Goal: Find specific page/section: Find specific page/section

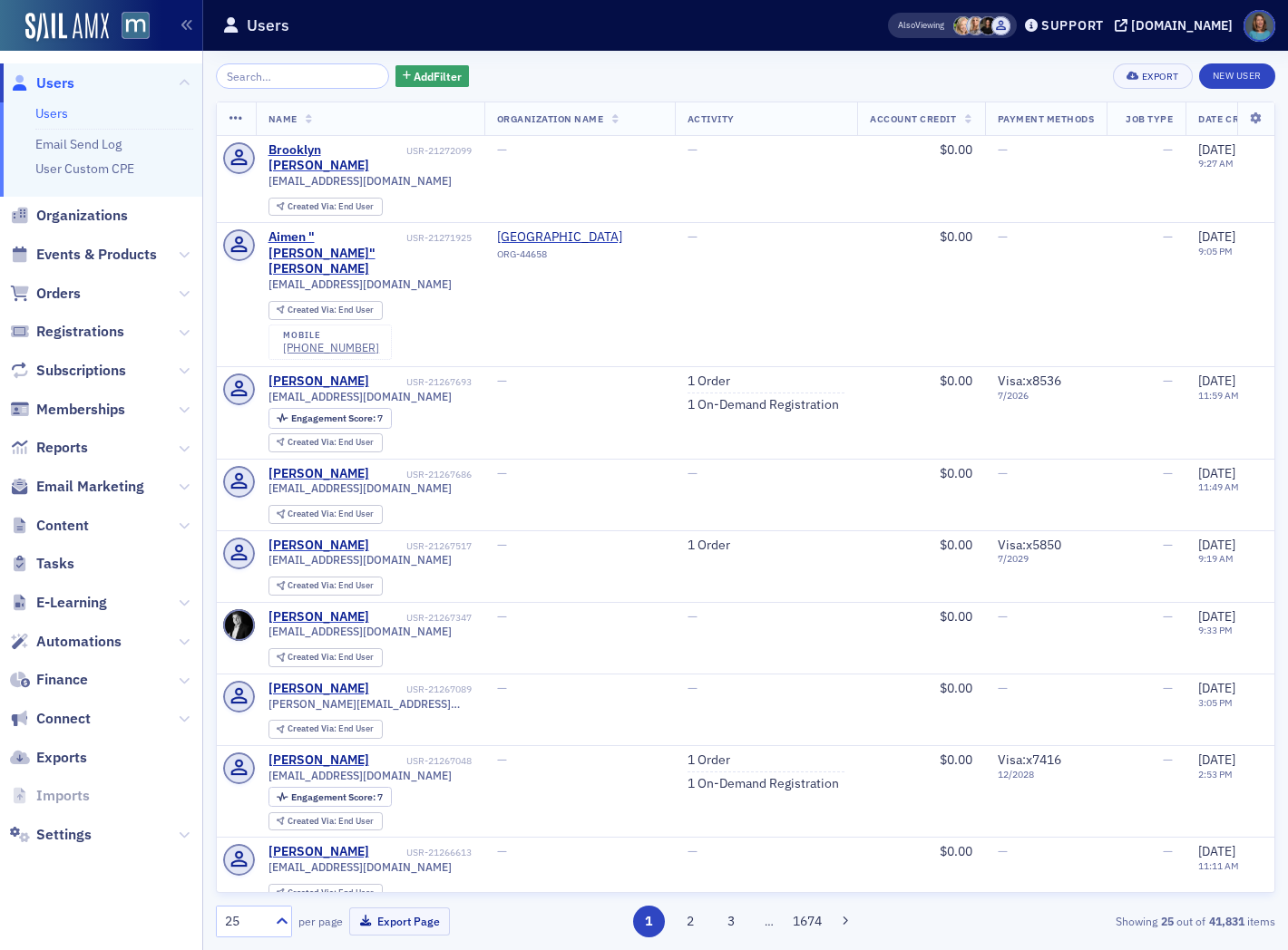
click at [189, 676] on span "Finance" at bounding box center [101, 679] width 202 height 39
click at [182, 678] on icon at bounding box center [184, 680] width 11 height 11
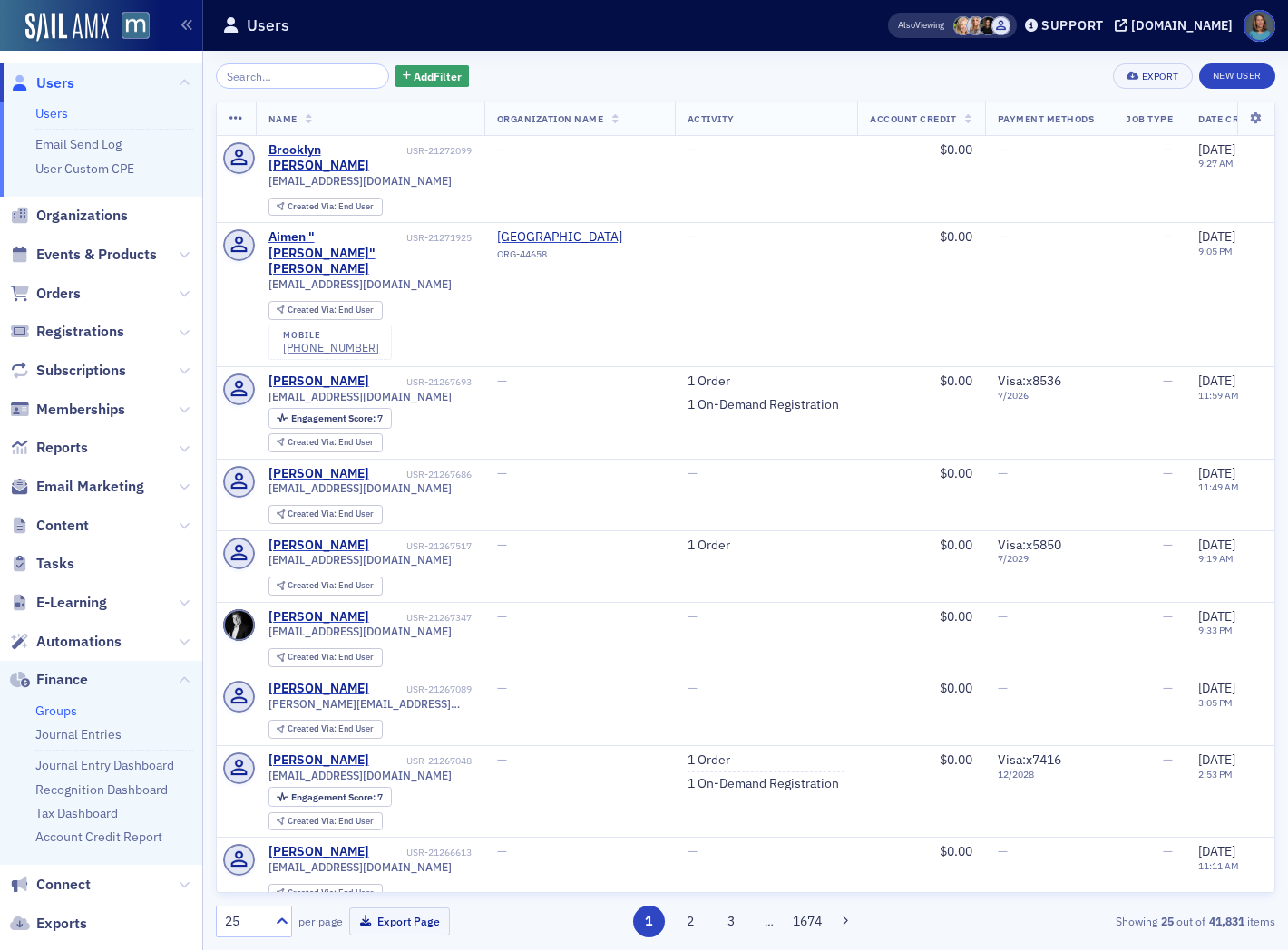
click at [63, 711] on link "Groups" at bounding box center [56, 711] width 41 height 17
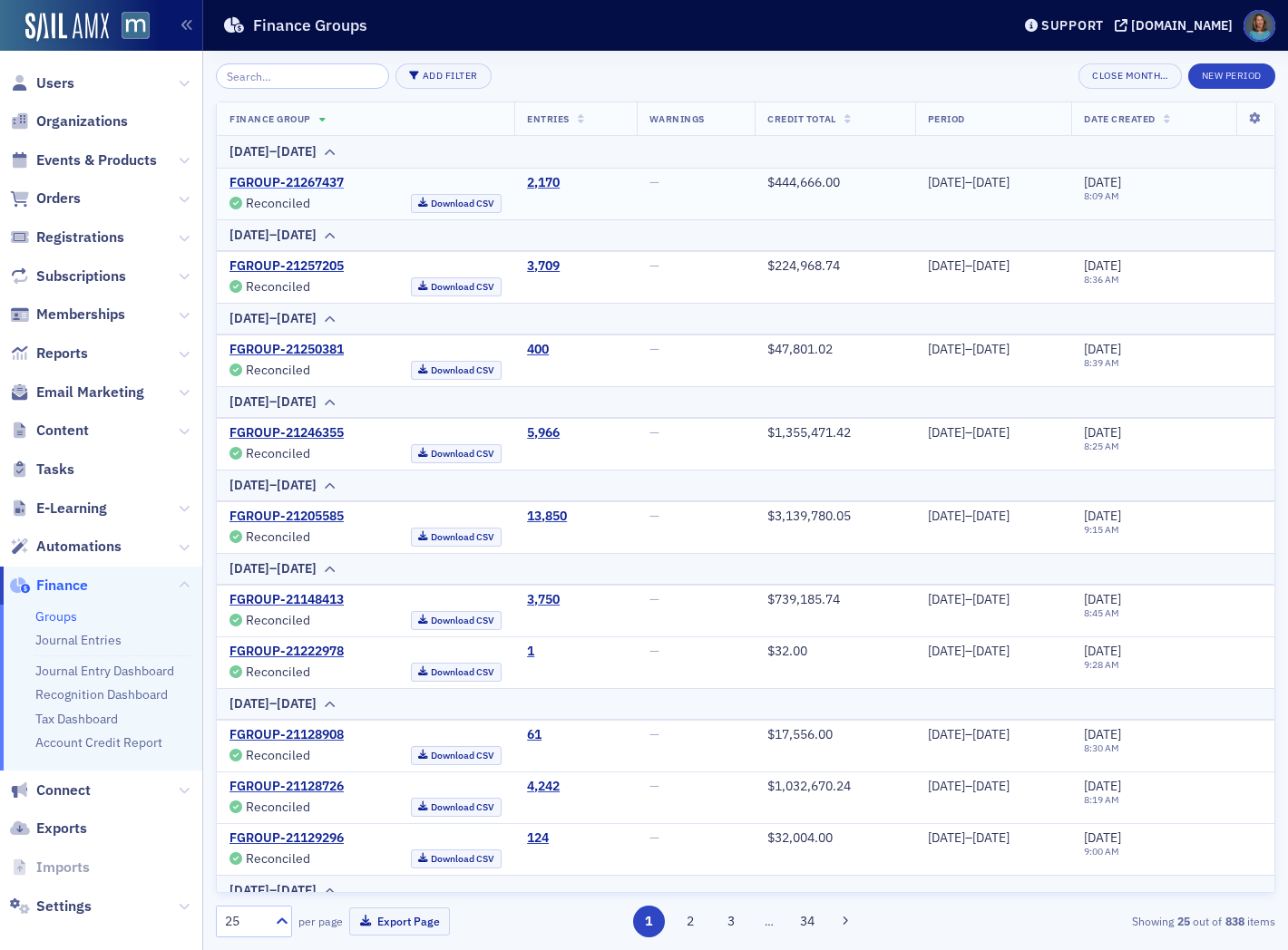
click at [295, 180] on link "FGROUP-21267437" at bounding box center [286, 183] width 115 height 17
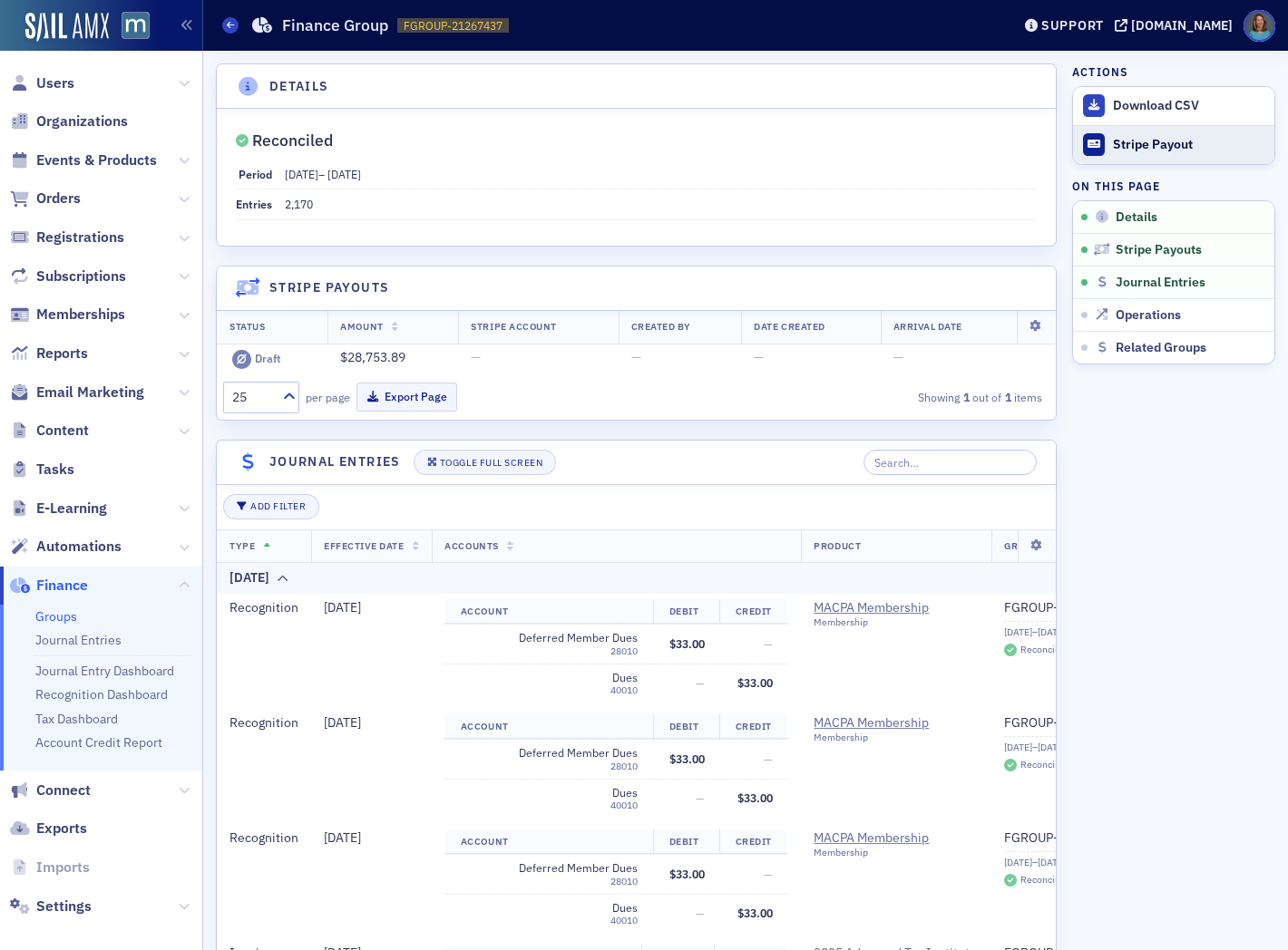
click at [1166, 140] on div "Stripe Payout" at bounding box center [1189, 145] width 152 height 17
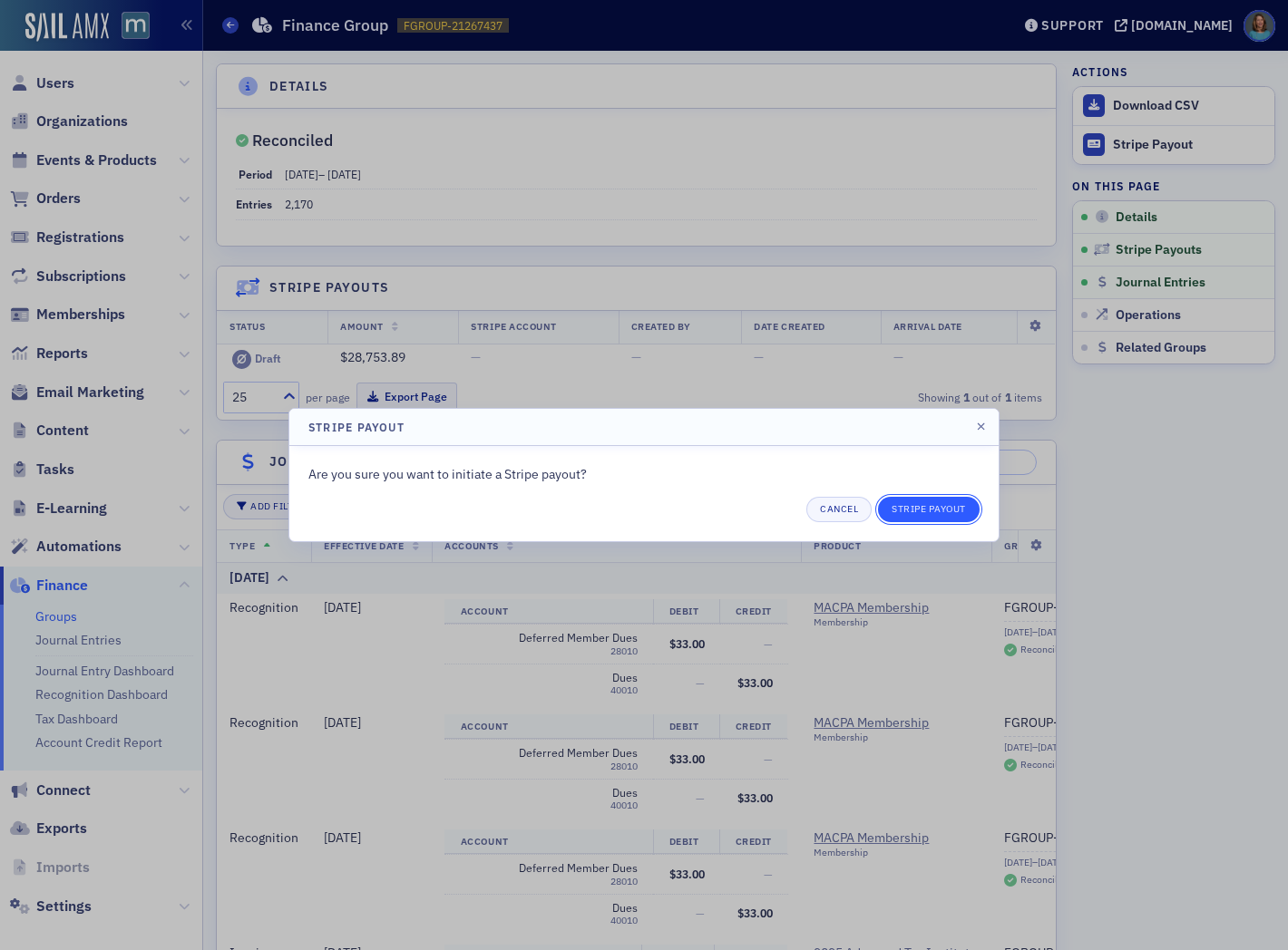
click at [922, 506] on button "Stripe Payout" at bounding box center [928, 510] width 102 height 26
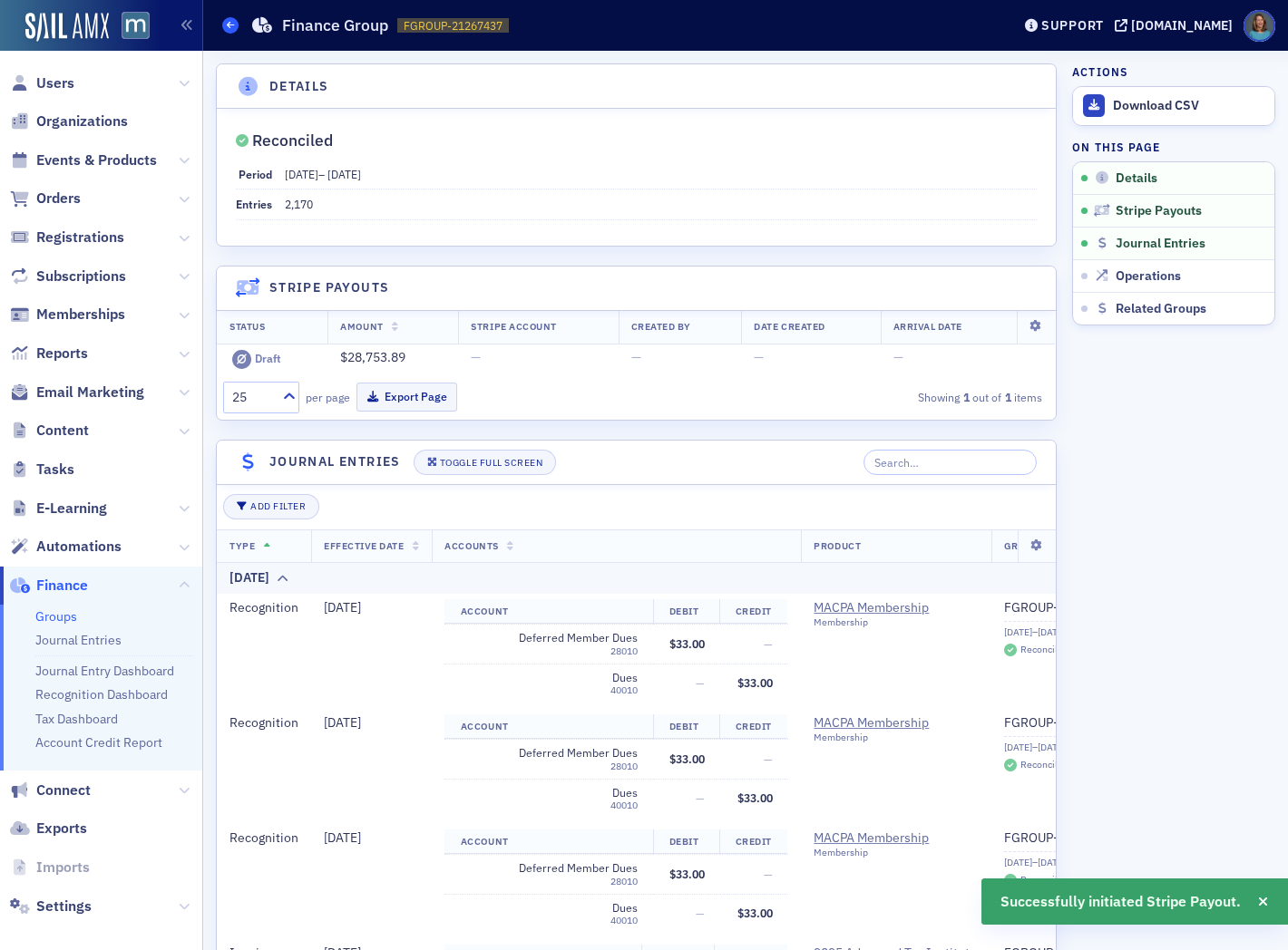
click at [232, 26] on icon at bounding box center [230, 25] width 7 height 8
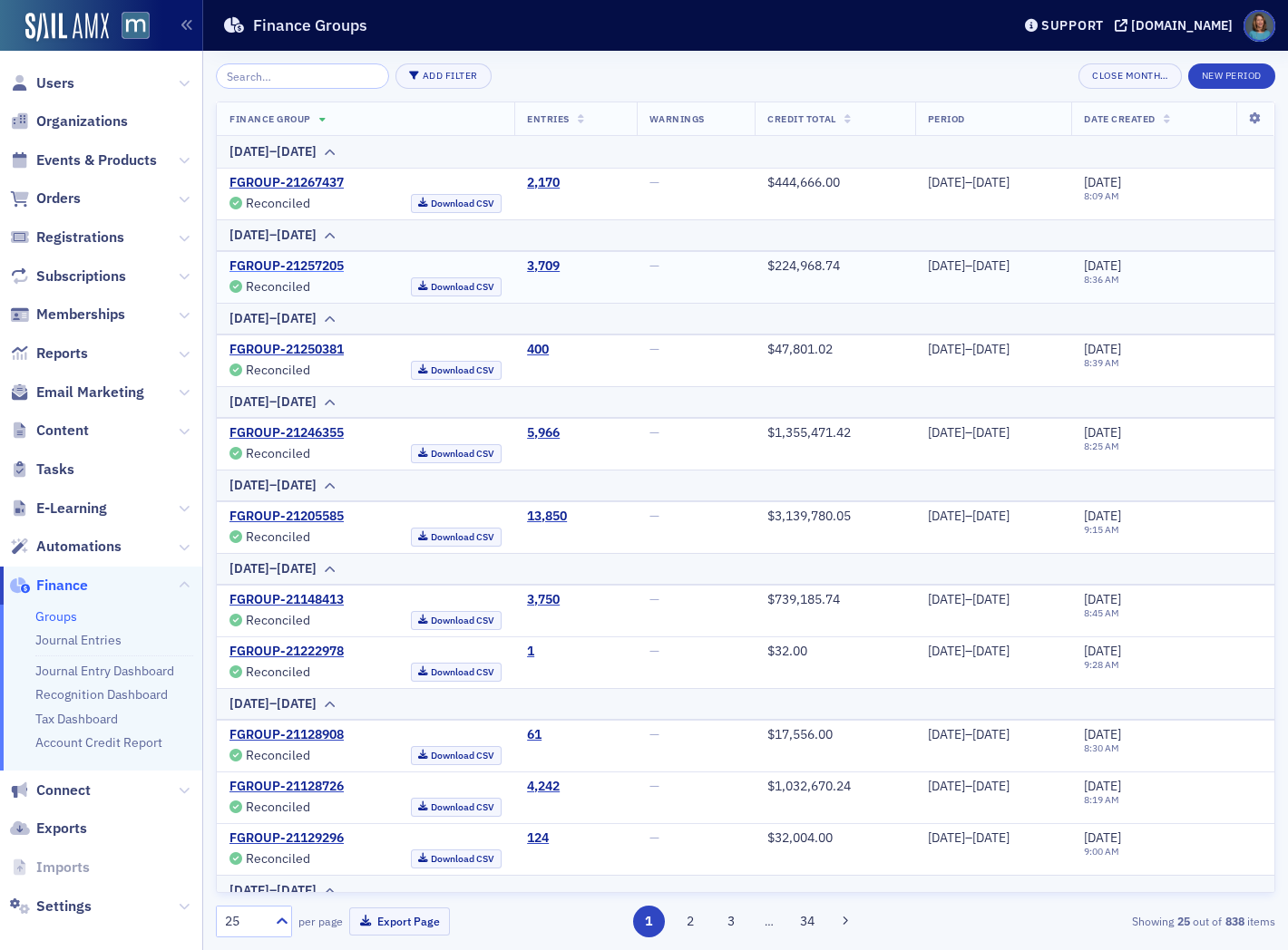
click at [304, 265] on link "FGROUP-21257205" at bounding box center [286, 267] width 115 height 17
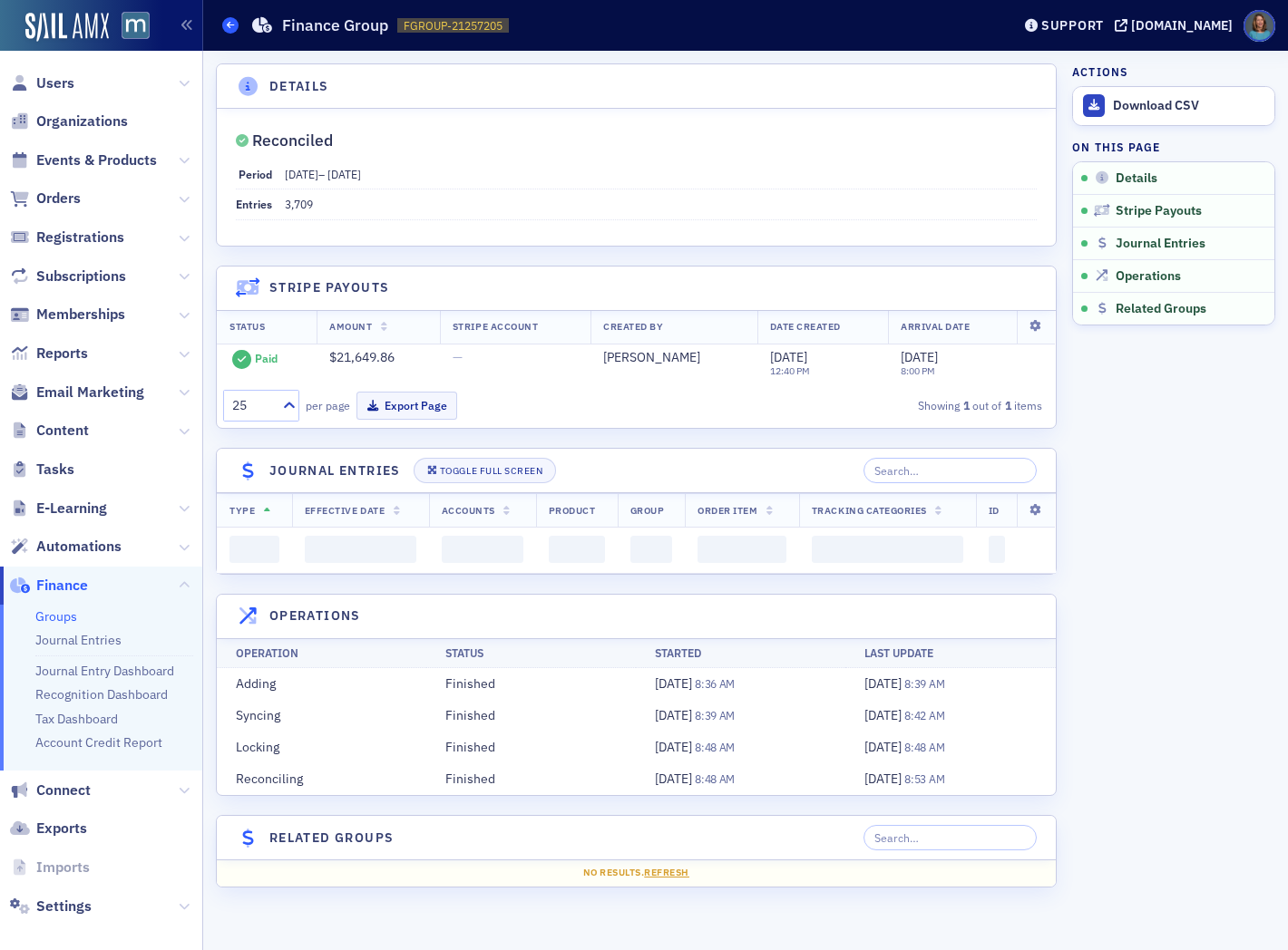
click at [234, 28] on span at bounding box center [230, 25] width 17 height 17
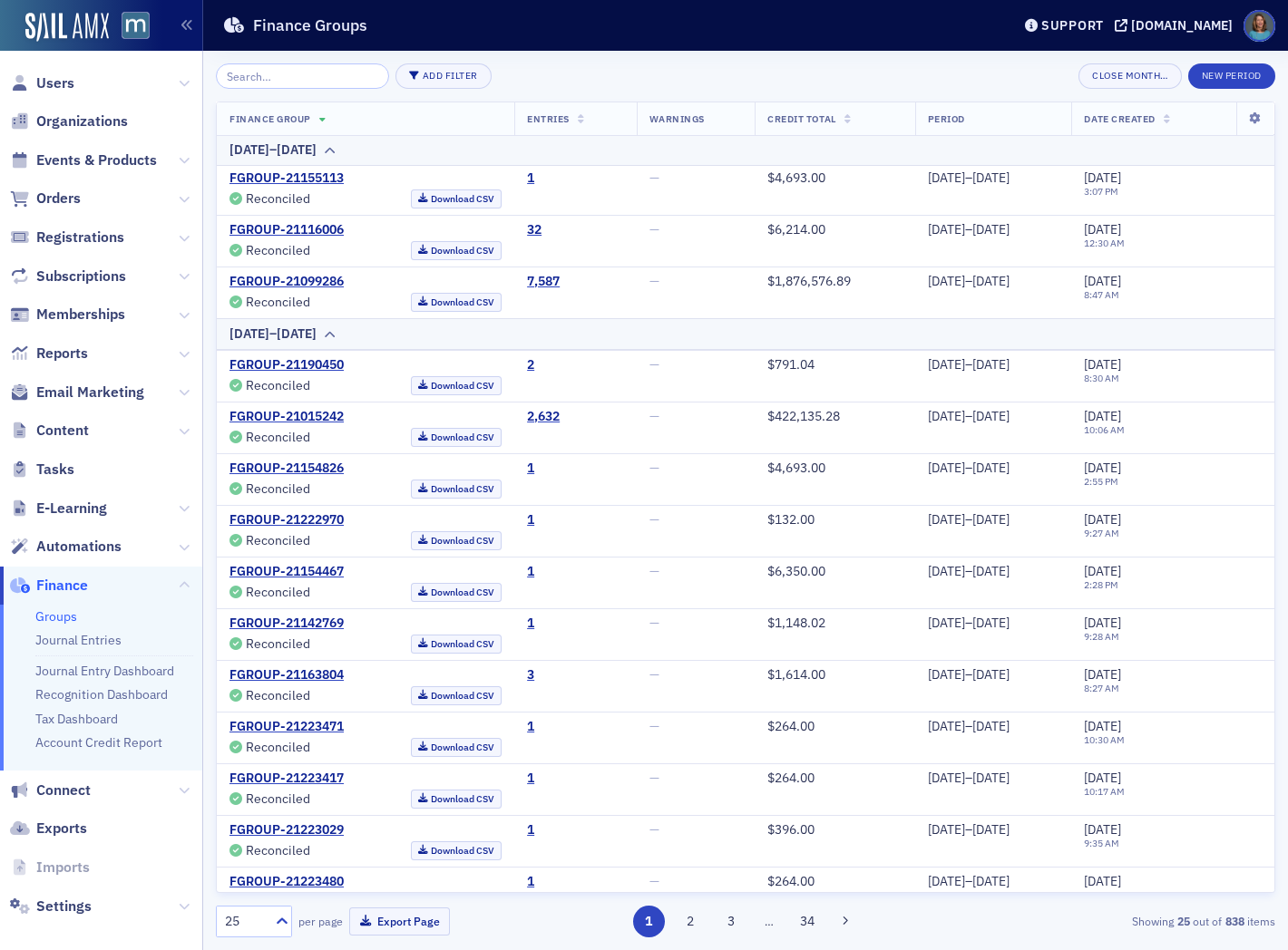
scroll to position [853, 0]
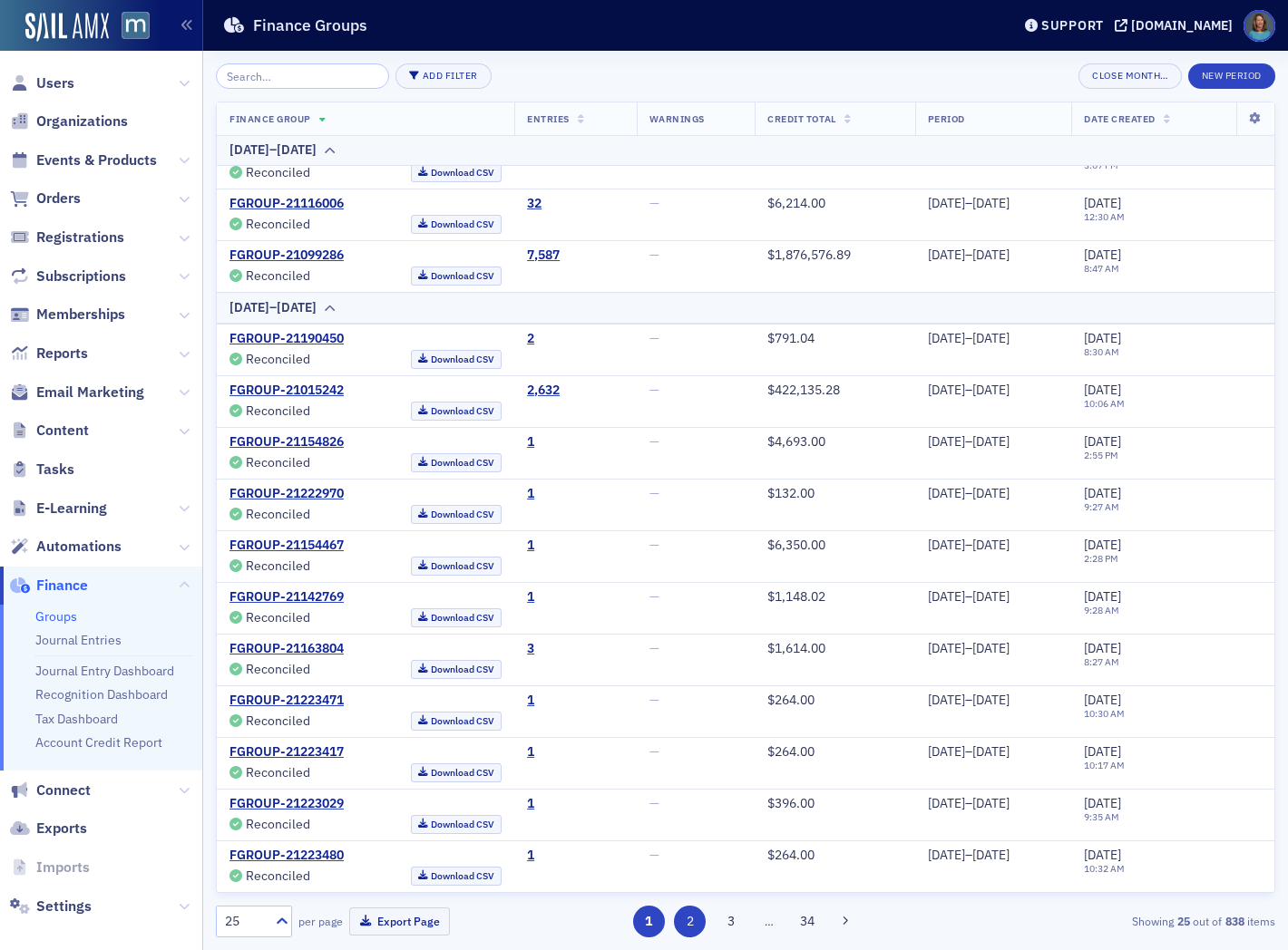
click at [695, 917] on button "2" at bounding box center [689, 921] width 32 height 32
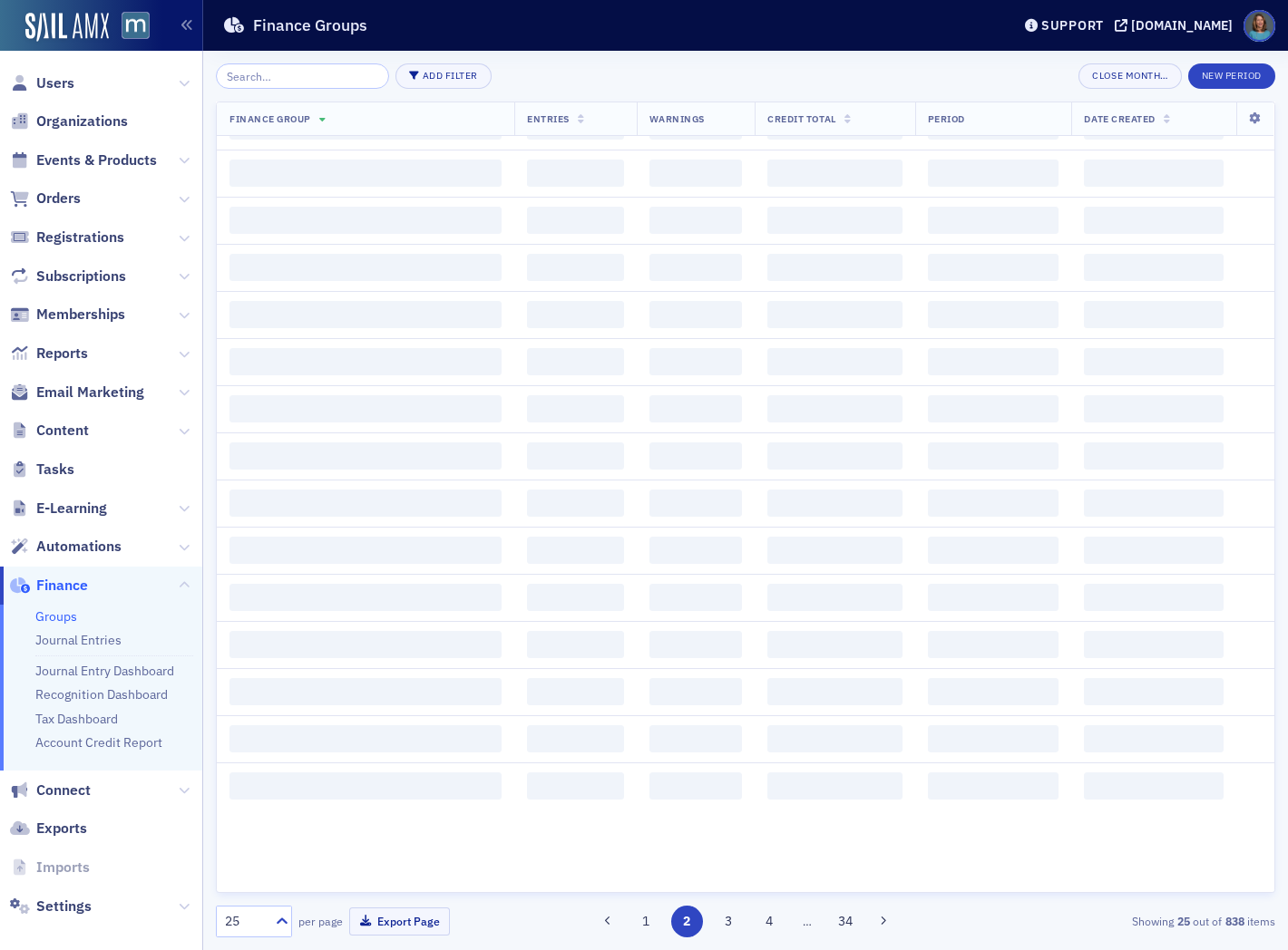
scroll to position [0, 0]
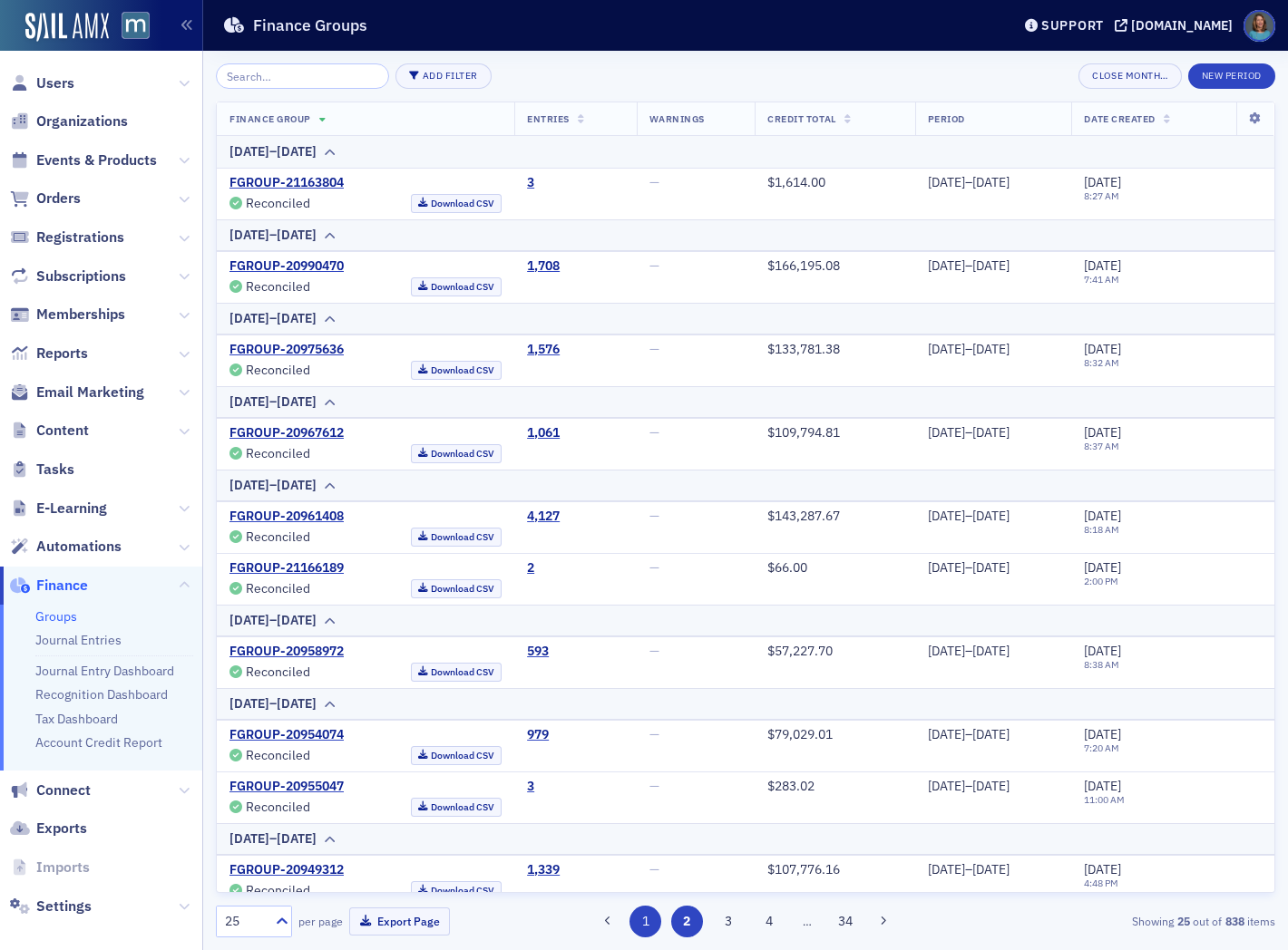
click at [655, 920] on button "1" at bounding box center [645, 921] width 32 height 32
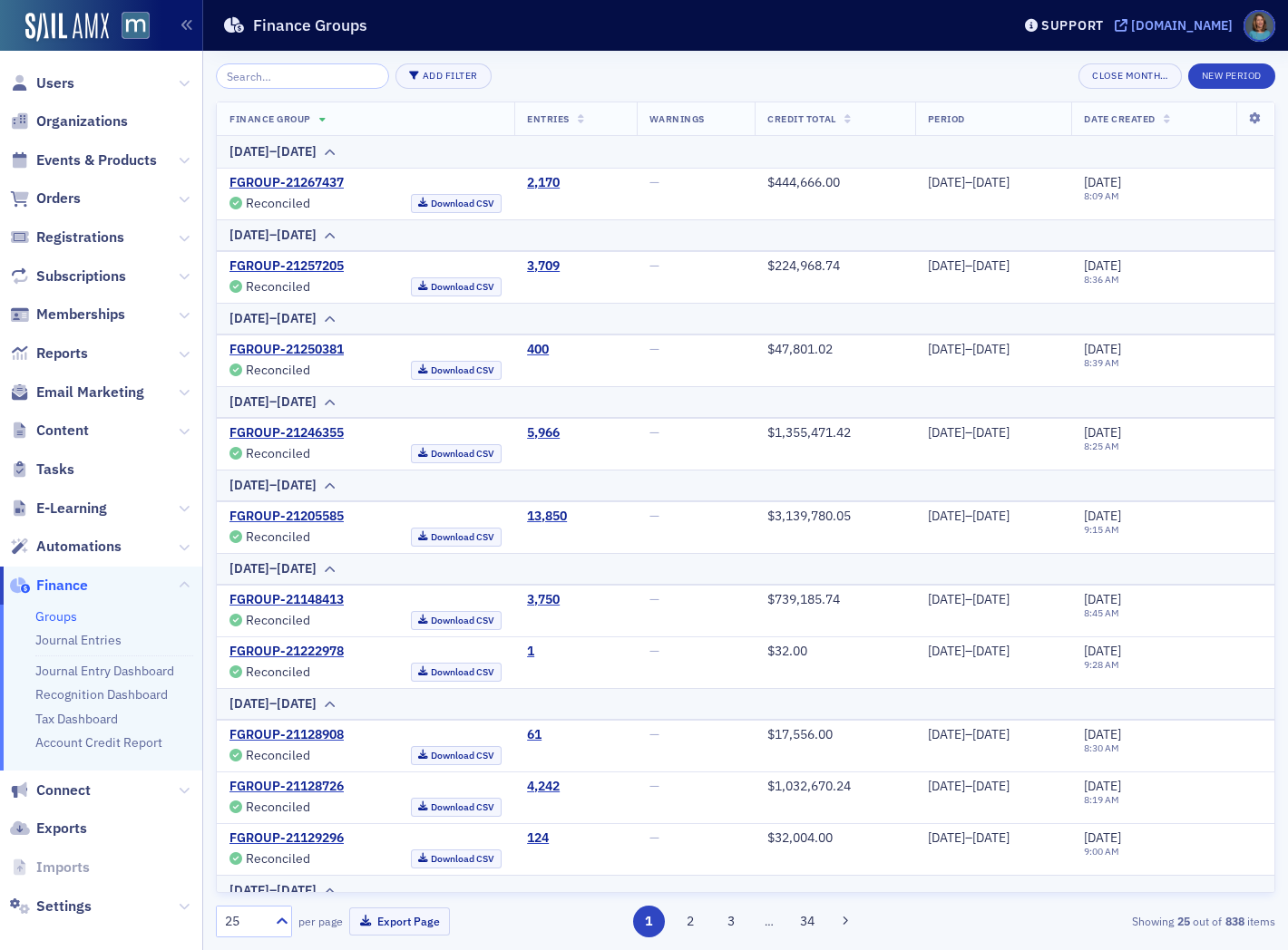
click at [1183, 19] on div "[DOMAIN_NAME]" at bounding box center [1181, 25] width 102 height 17
